Goal: Task Accomplishment & Management: Use online tool/utility

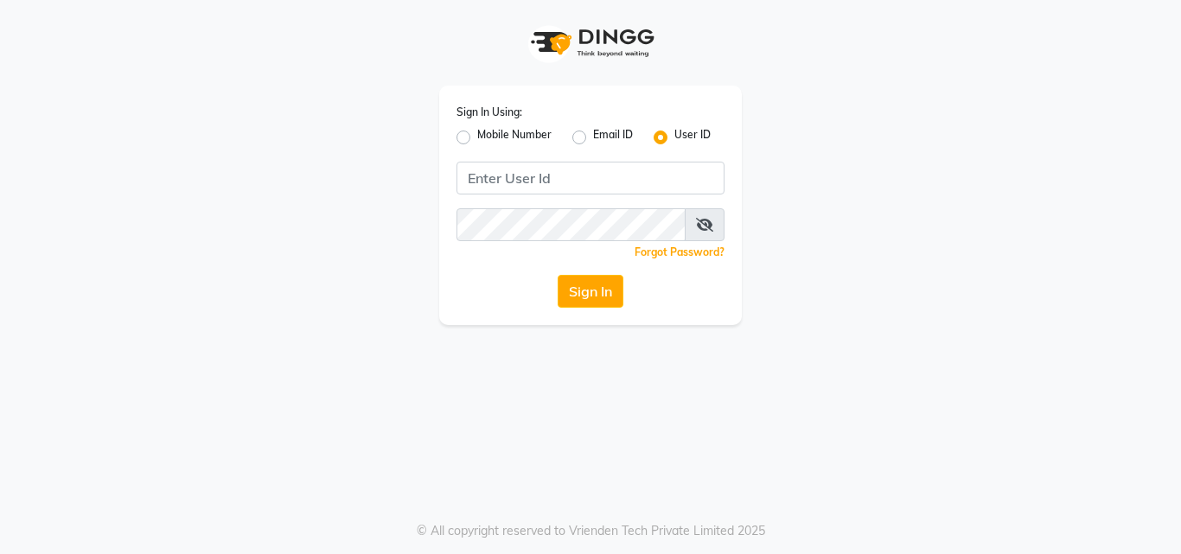
click at [477, 140] on label "Mobile Number" at bounding box center [514, 137] width 74 height 21
click at [477, 138] on input "Mobile Number" at bounding box center [482, 132] width 11 height 11
radio input "true"
radio input "false"
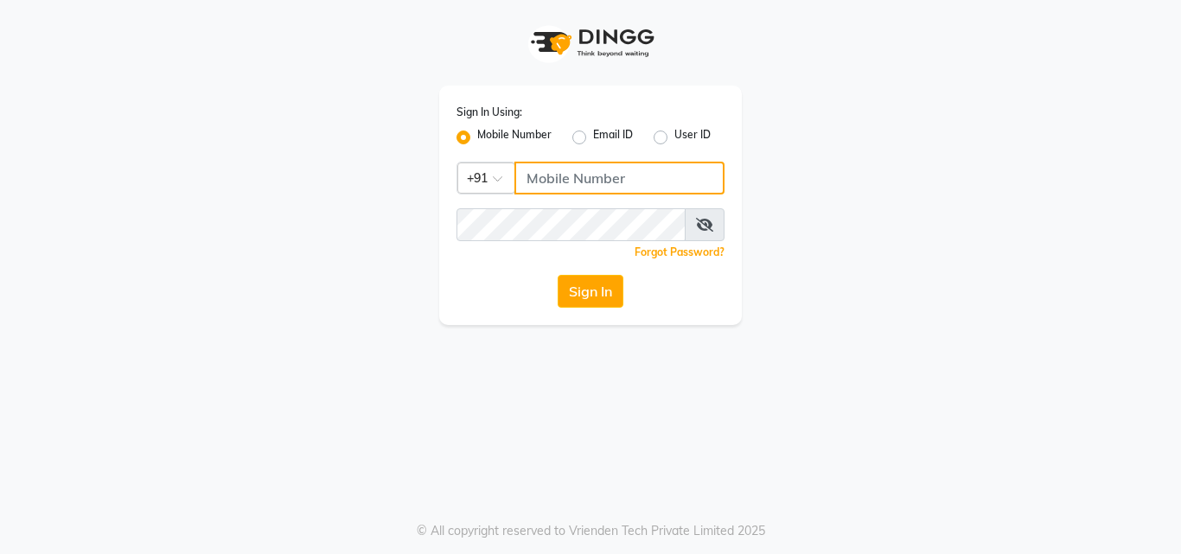
click at [643, 181] on input "Username" at bounding box center [620, 178] width 210 height 33
type input "8700091425"
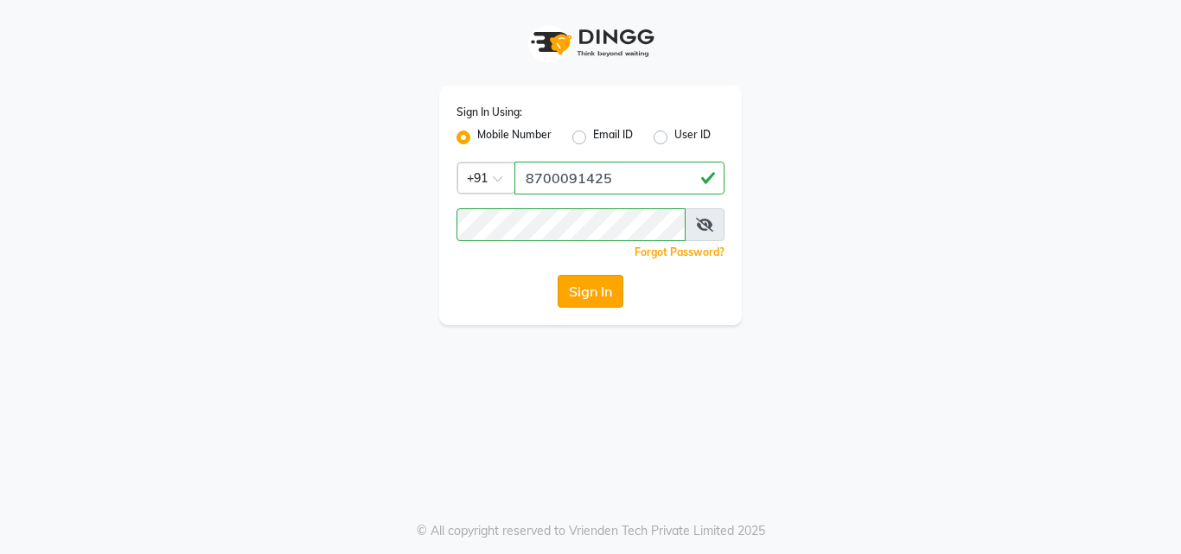
click at [590, 297] on button "Sign In" at bounding box center [591, 291] width 66 height 33
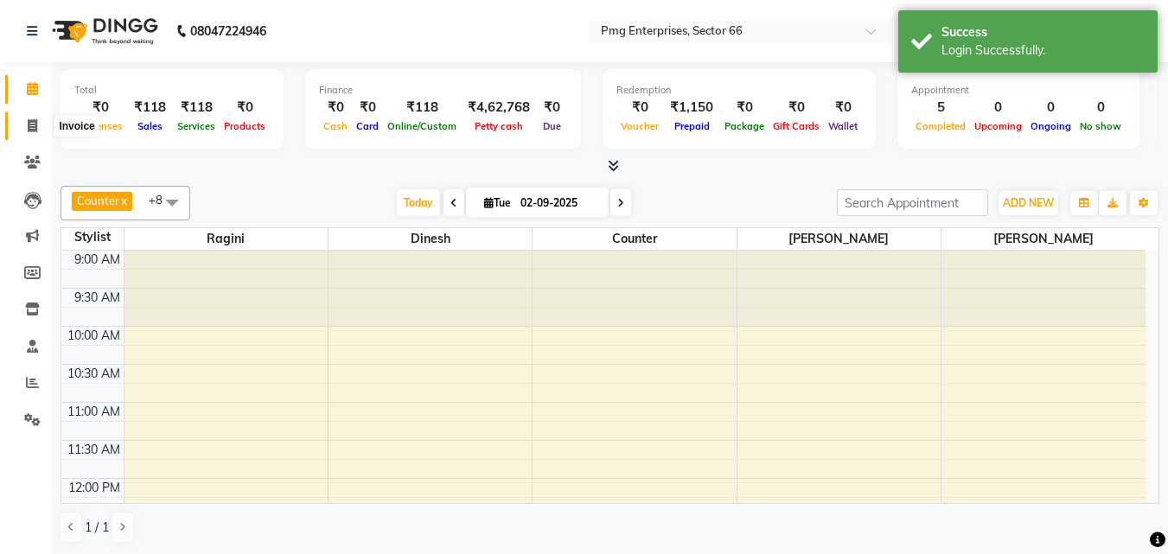
click at [32, 125] on icon at bounding box center [33, 125] width 10 height 13
select select "889"
select select "service"
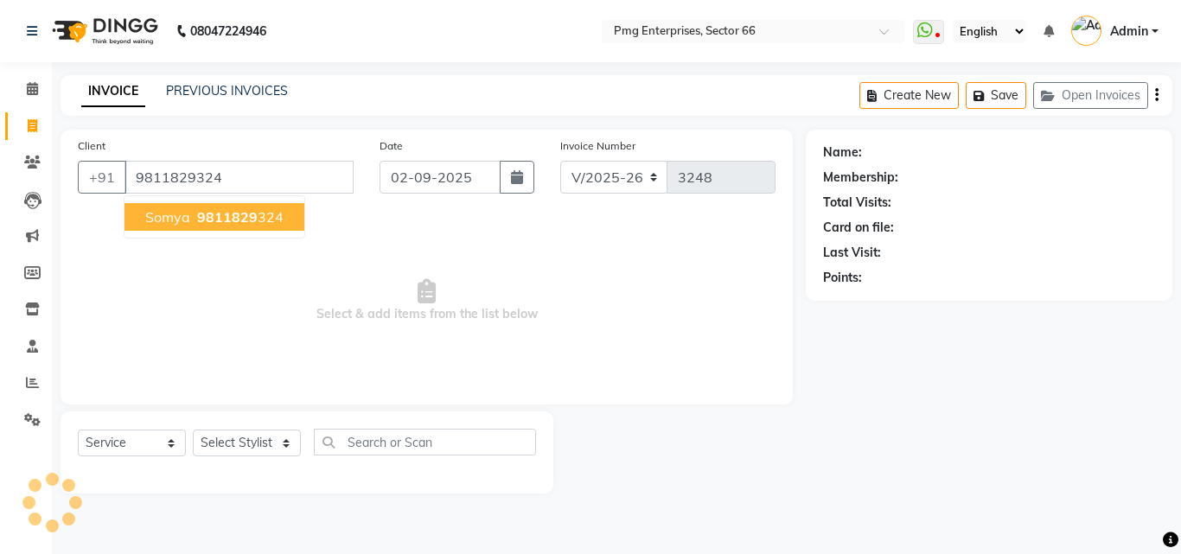
type input "9811829324"
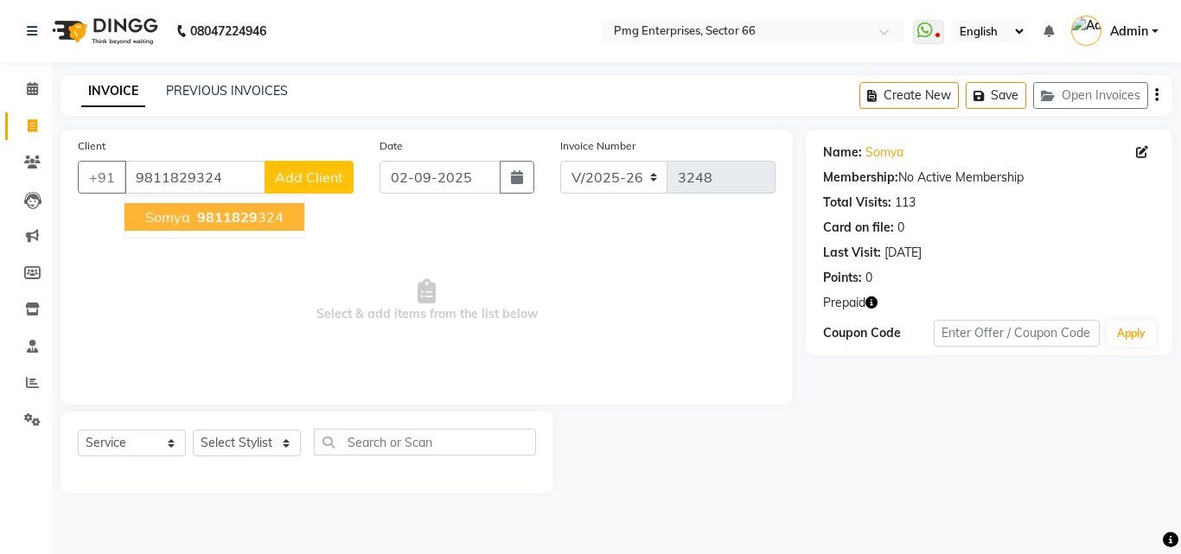
click at [215, 224] on span "9811829" at bounding box center [227, 216] width 61 height 17
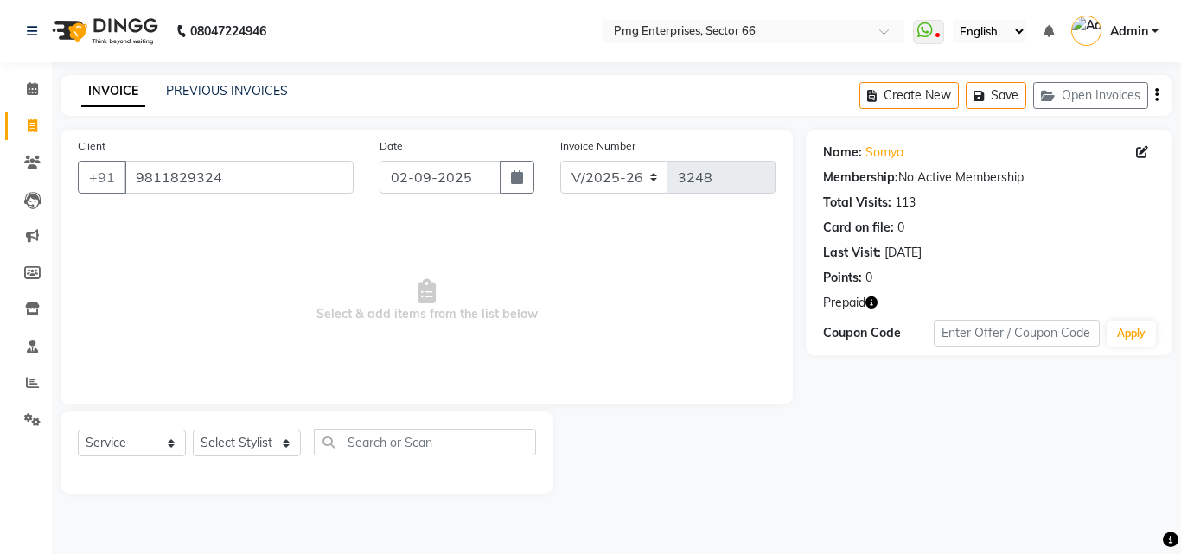
click at [876, 304] on icon "button" at bounding box center [872, 303] width 12 height 12
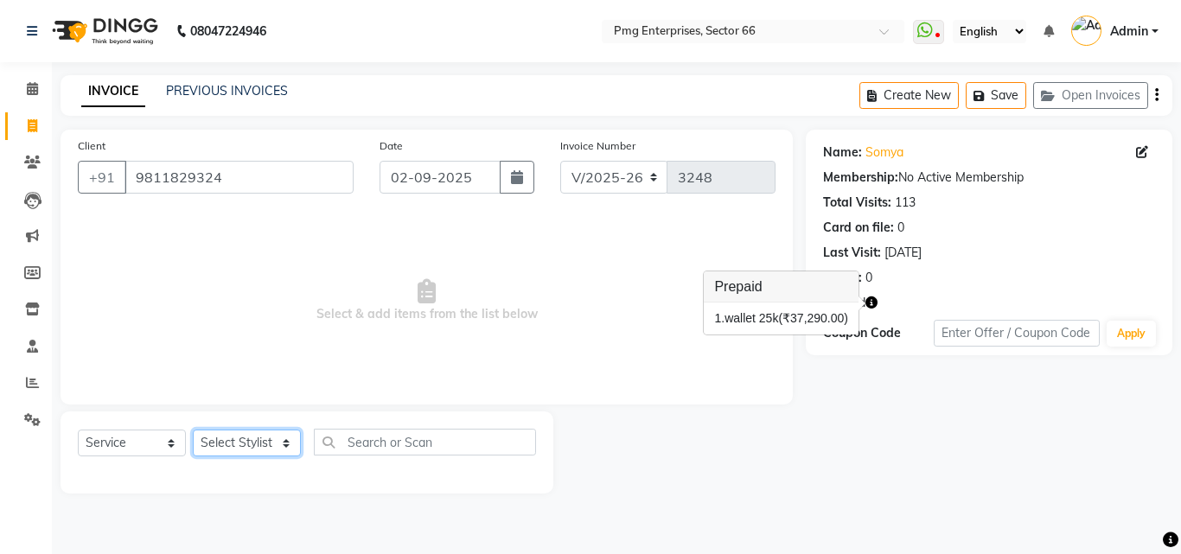
click at [251, 438] on select "Select Stylist [PERSON_NAME] Counter [PERSON_NAME] [PERSON_NAME] [PERSON_NAME] …" at bounding box center [247, 443] width 108 height 27
select select "20825"
click at [193, 430] on select "Select Stylist [PERSON_NAME] Counter [PERSON_NAME] [PERSON_NAME] [PERSON_NAME] …" at bounding box center [247, 443] width 108 height 27
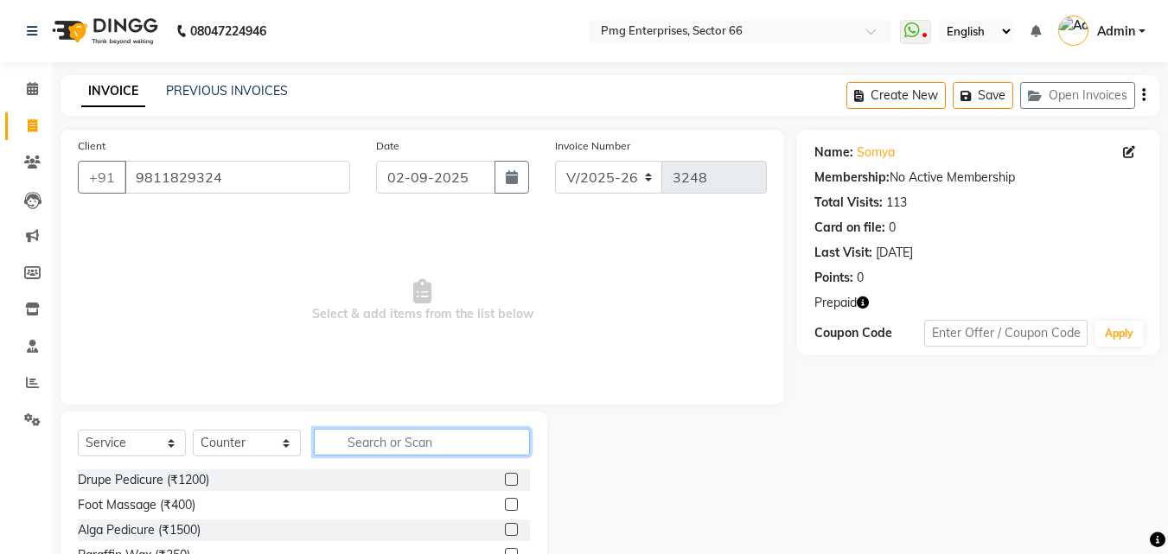
click at [363, 437] on input "text" at bounding box center [422, 442] width 216 height 27
type input "upp"
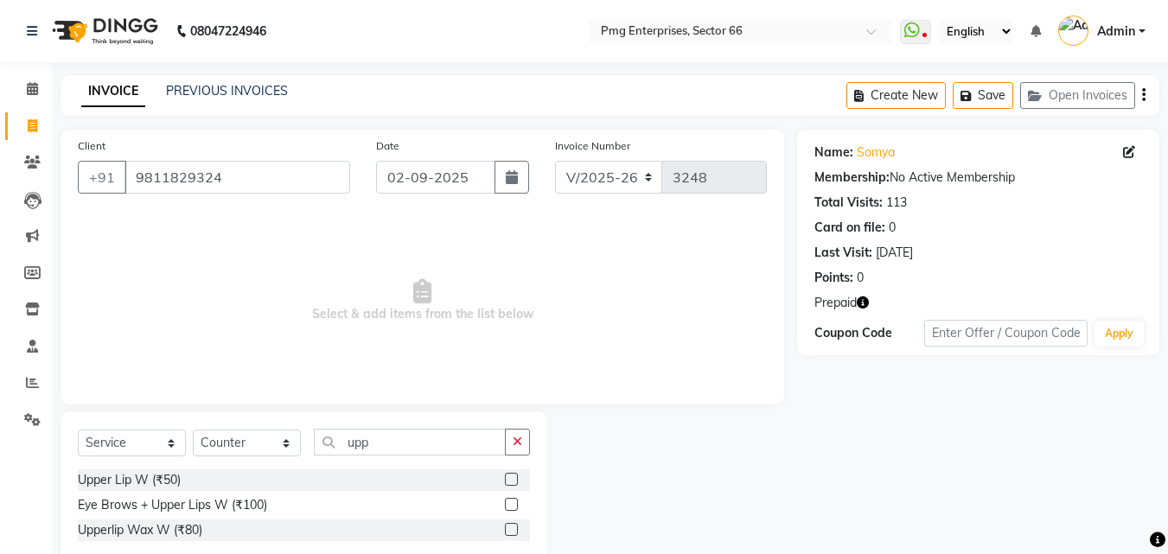
click at [515, 478] on label at bounding box center [511, 479] width 13 height 13
click at [515, 478] on input "checkbox" at bounding box center [510, 480] width 11 height 11
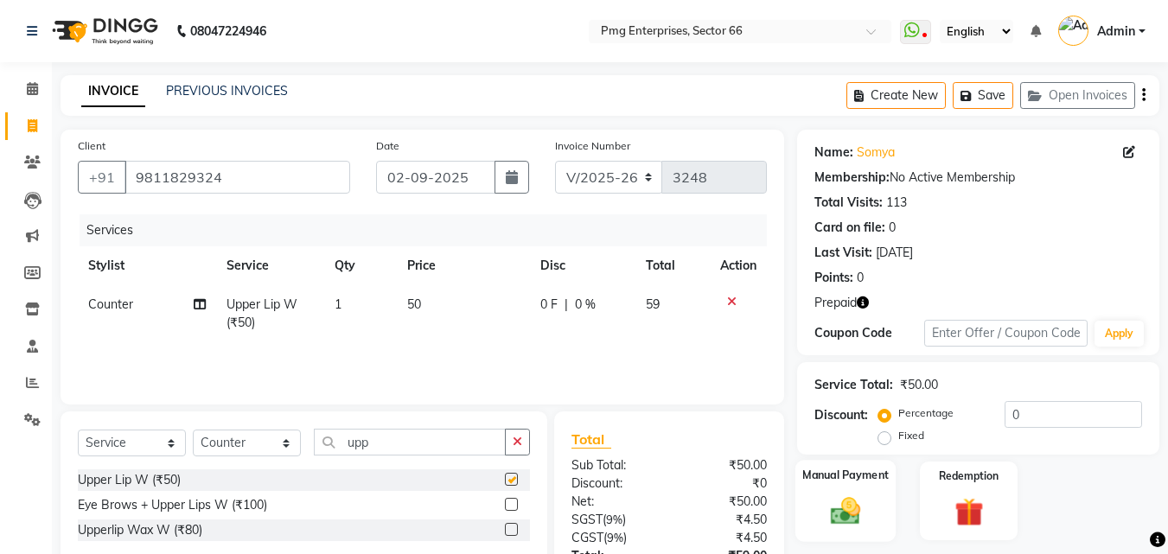
checkbox input "false"
click at [971, 507] on img at bounding box center [968, 512] width 48 height 37
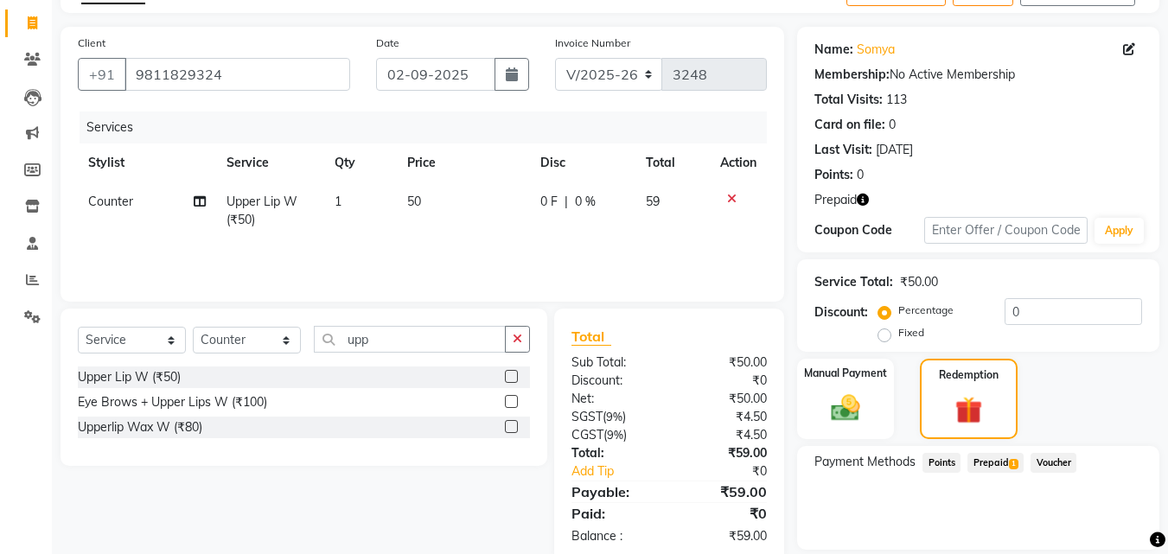
scroll to position [160, 0]
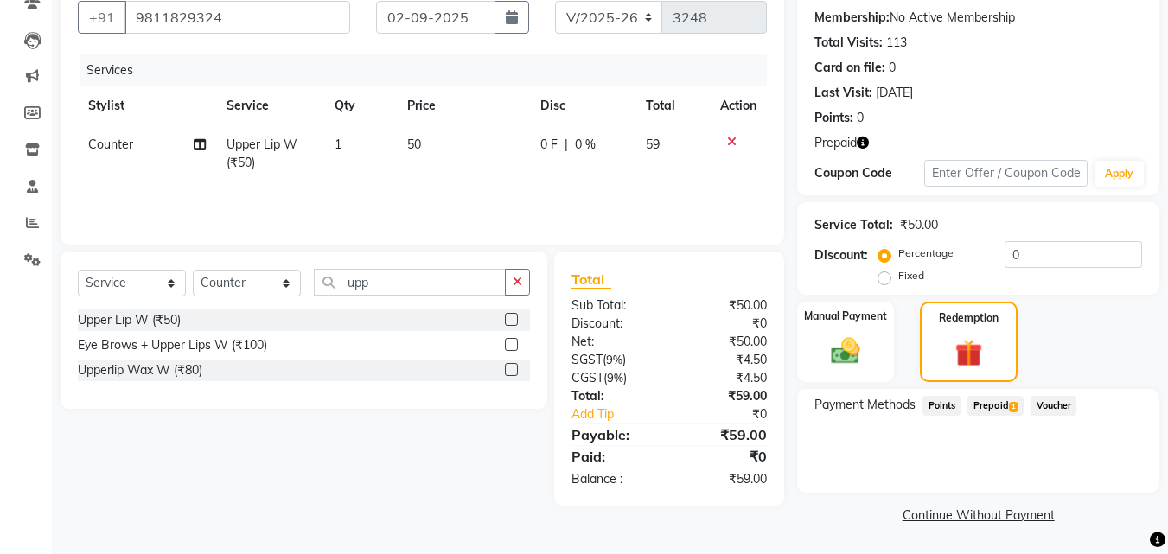
click at [996, 410] on span "Prepaid 1" at bounding box center [996, 406] width 56 height 20
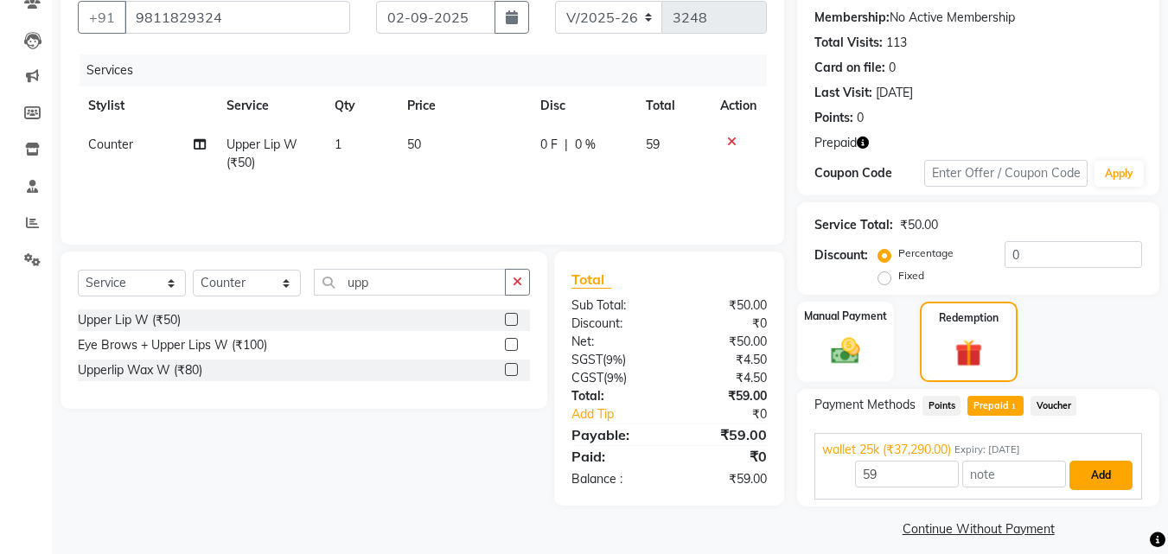
click at [1110, 472] on button "Add" at bounding box center [1101, 475] width 63 height 29
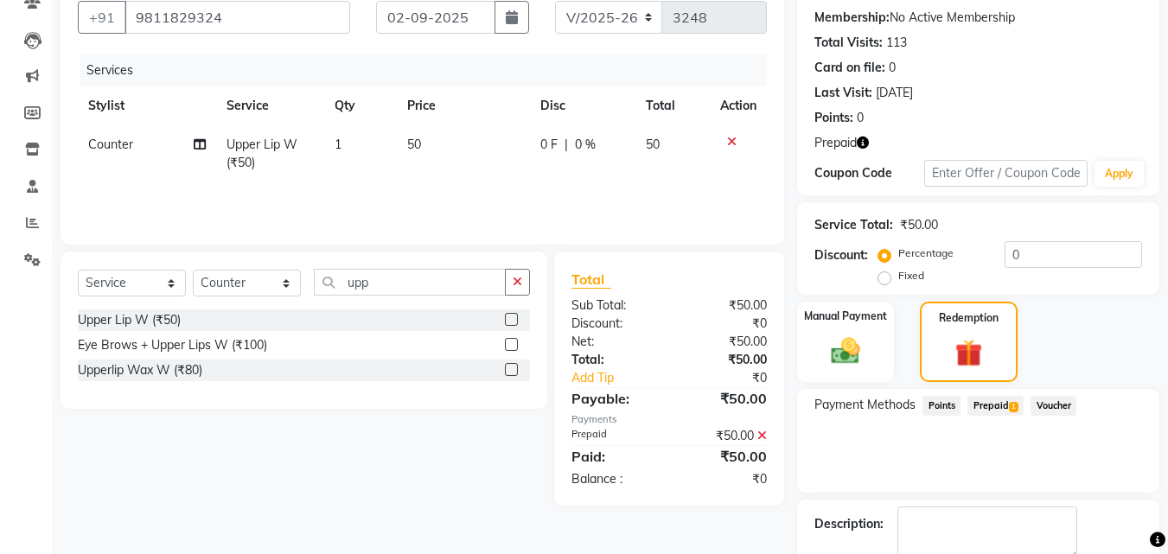
scroll to position [258, 0]
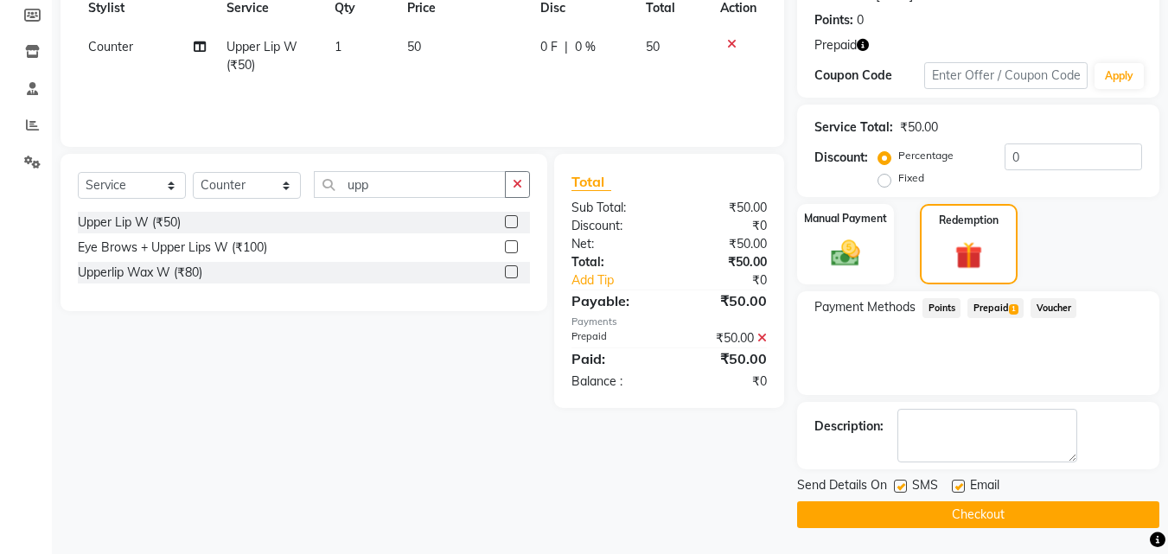
click at [981, 511] on button "Checkout" at bounding box center [978, 515] width 362 height 27
